Goal: Task Accomplishment & Management: Use online tool/utility

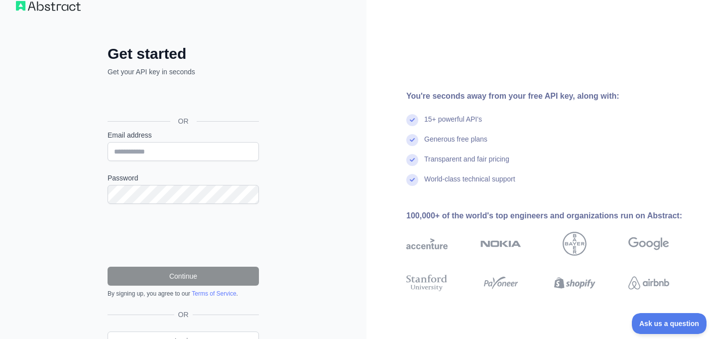
scroll to position [33, 0]
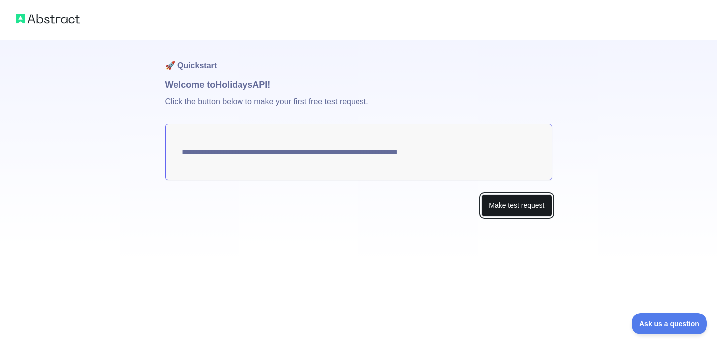
click at [516, 210] on button "Make test request" at bounding box center [517, 205] width 70 height 22
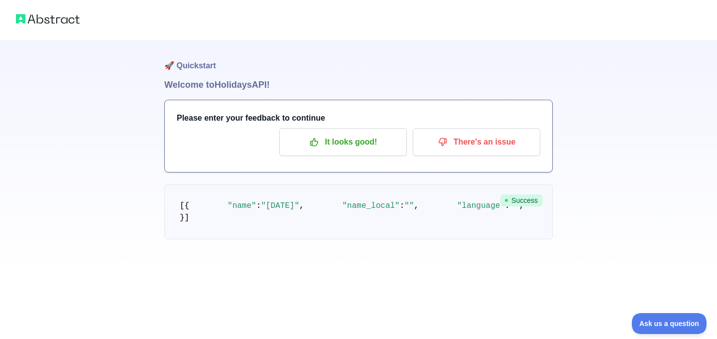
scroll to position [95, 0]
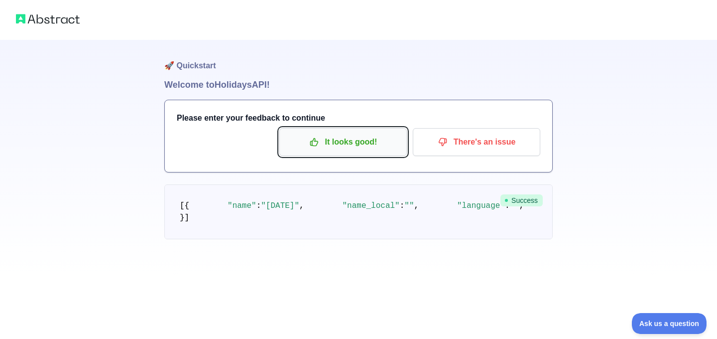
click at [308, 134] on p "It looks good!" at bounding box center [343, 142] width 113 height 17
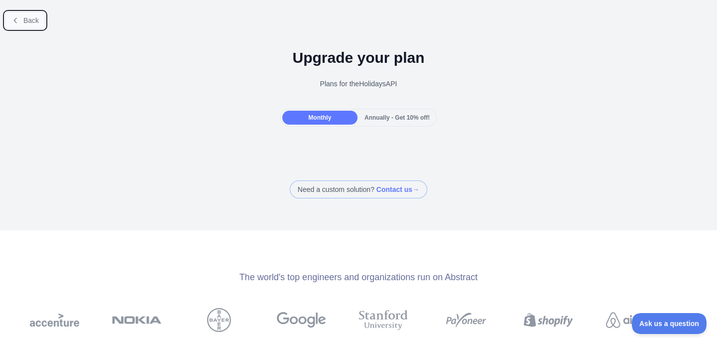
click at [14, 14] on button "Back" at bounding box center [25, 20] width 40 height 17
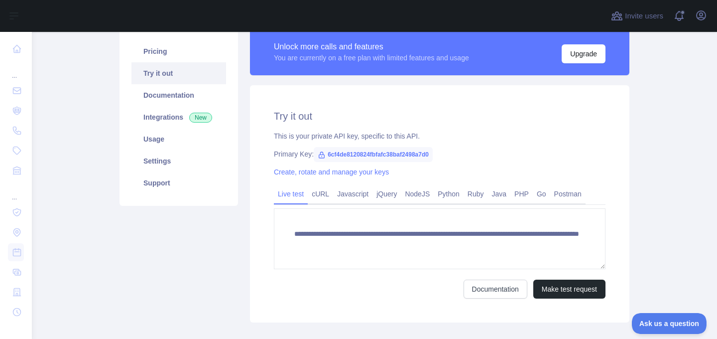
scroll to position [92, 0]
